Goal: Task Accomplishment & Management: Use online tool/utility

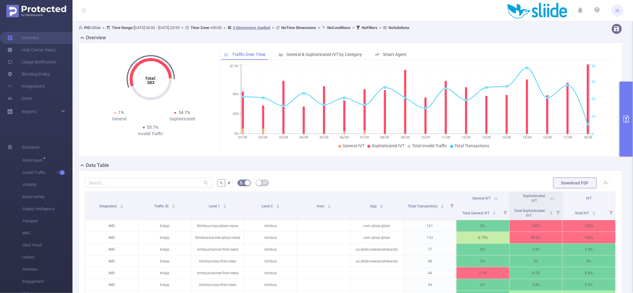
click at [625, 103] on button "primary" at bounding box center [626, 119] width 13 height 75
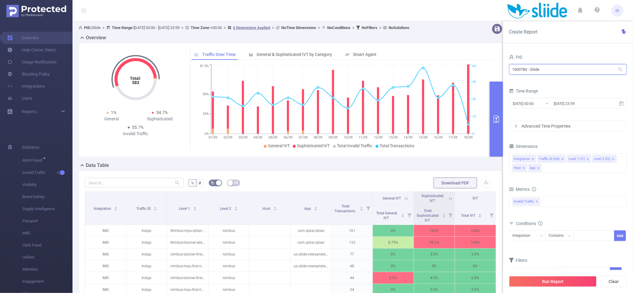
drag, startPoint x: 566, startPoint y: 73, endPoint x: 468, endPoint y: 63, distance: 98.6
click at [468, 63] on section "PID: Sliide > Time Range: [DATE] 00:00 - [DATE] 23:59 > Time Zone: +00:00 > 6 D…" at bounding box center [353, 208] width 560 height 375
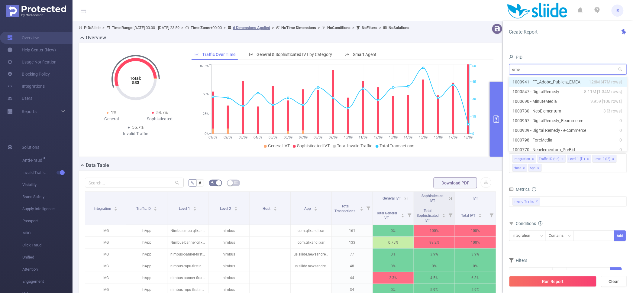
type input "emea"
click at [538, 86] on li "1000941 - FT_Adobe_Publicis_EMEA 126M [47M rows]" at bounding box center [568, 82] width 118 height 10
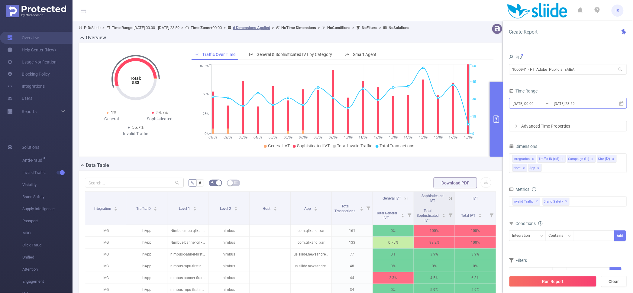
click at [542, 104] on input "[DATE] 00:00" at bounding box center [536, 103] width 49 height 8
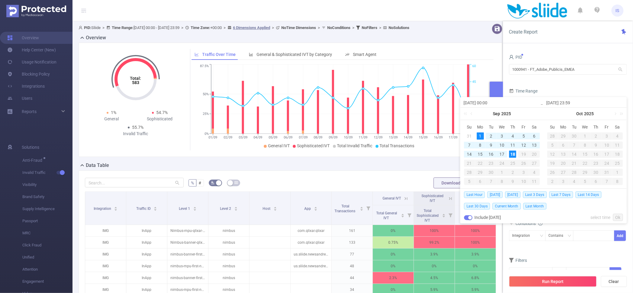
click at [513, 154] on div "18" at bounding box center [512, 153] width 7 height 7
type input "[DATE] 00:00"
click at [616, 214] on link "Ok" at bounding box center [618, 217] width 10 height 7
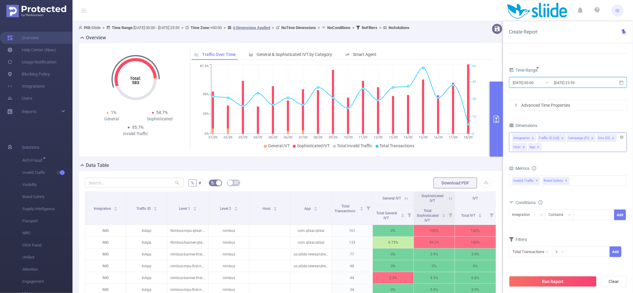
click at [539, 148] on icon "icon: close" at bounding box center [538, 147] width 3 height 3
click at [523, 147] on icon "icon: close" at bounding box center [523, 147] width 3 height 3
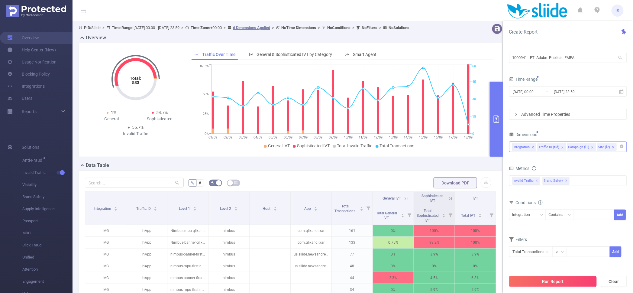
click at [553, 278] on button "Run Report" at bounding box center [553, 281] width 88 height 11
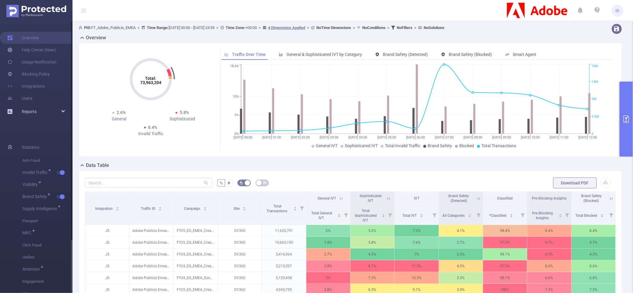
click at [65, 110] on div "Reports" at bounding box center [36, 111] width 73 height 12
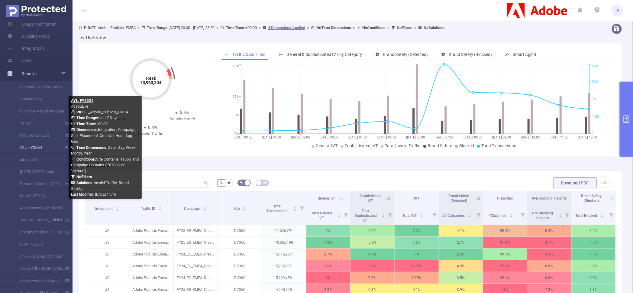
click at [38, 146] on link "AYL_FY25Q4" at bounding box center [38, 147] width 53 height 12
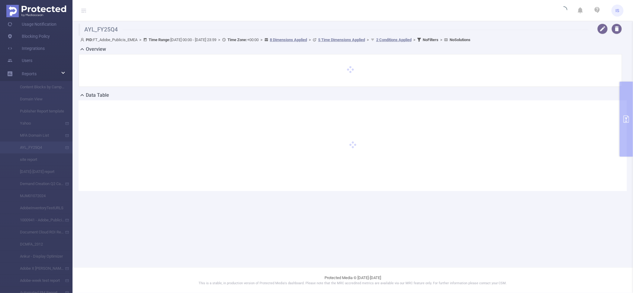
type input "[DATE] 00:00"
type input "[DATE] 23:59"
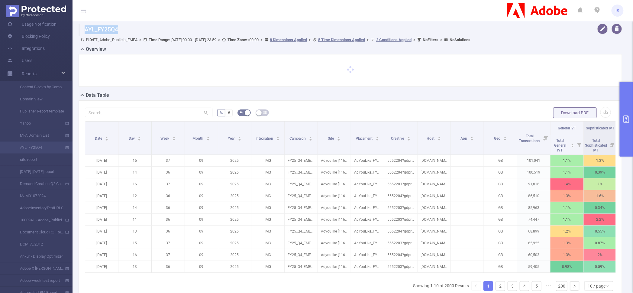
drag, startPoint x: 84, startPoint y: 30, endPoint x: 117, endPoint y: 28, distance: 32.4
click at [117, 28] on h1 "AYL_FY25Q4" at bounding box center [334, 30] width 510 height 12
click at [118, 28] on h1 "AYL_FY25Q4" at bounding box center [334, 30] width 510 height 12
click at [112, 28] on h1 "AYL_FY25Q4" at bounding box center [334, 30] width 510 height 12
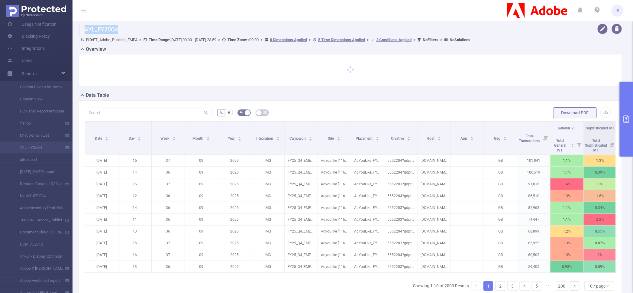
click at [112, 28] on h1 "AYL_FY25Q4" at bounding box center [334, 30] width 510 height 12
copy div "AYL_FY25Q4"
